Goal: Complete application form

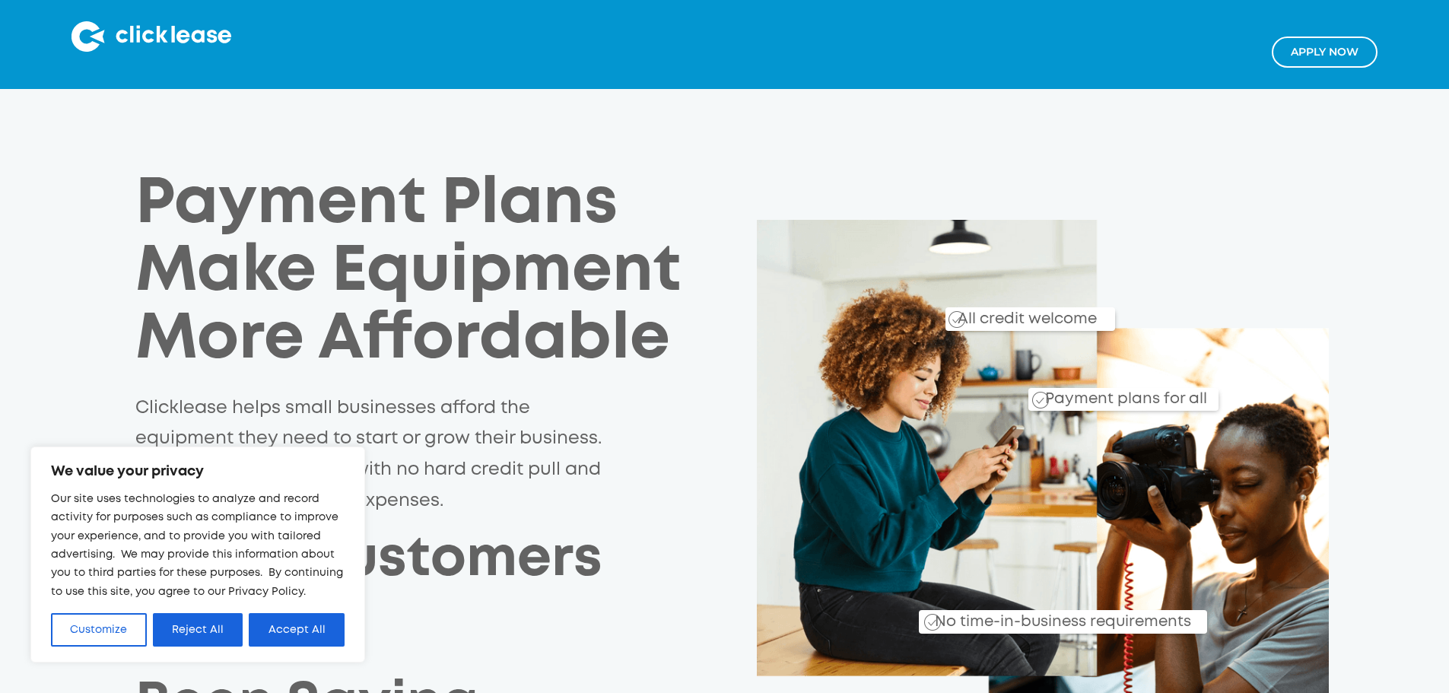
click at [1289, 62] on link "Apply NOw" at bounding box center [1325, 52] width 106 height 31
